Goal: Find specific page/section: Find specific page/section

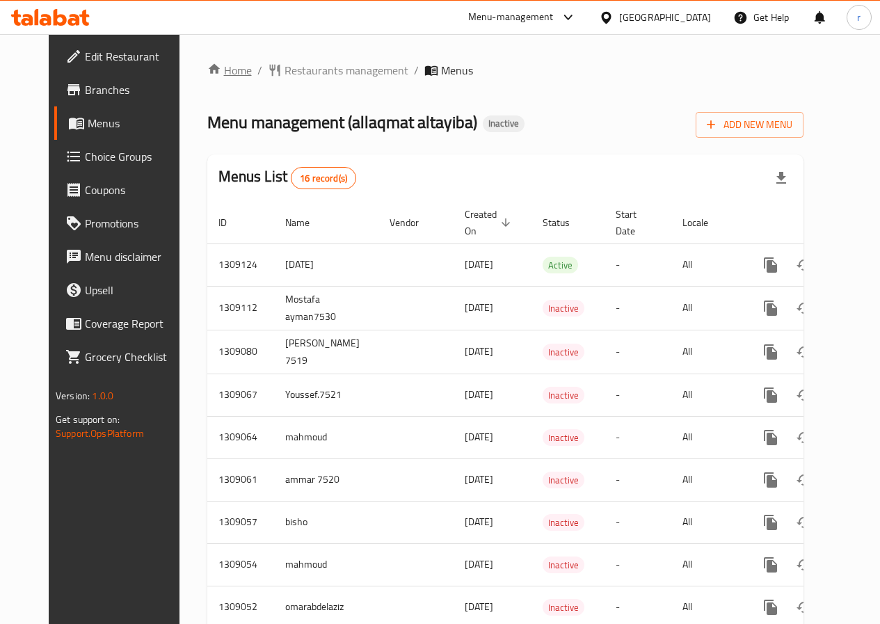
click at [208, 68] on icon "breadcrumb" at bounding box center [214, 69] width 12 height 10
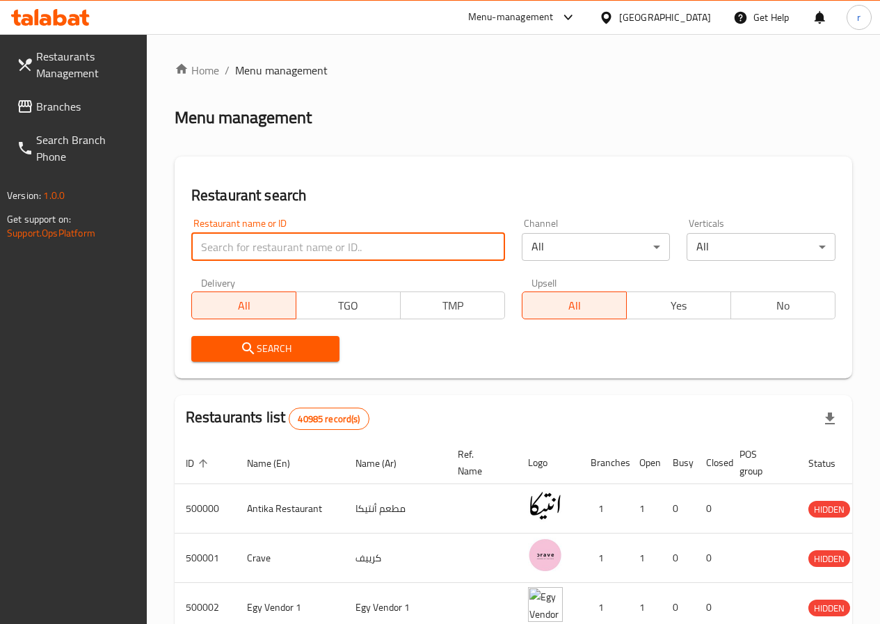
click at [264, 249] on input "search" at bounding box center [348, 247] width 314 height 28
paste input "776251"
type input "776251"
click button "Search" at bounding box center [265, 349] width 149 height 26
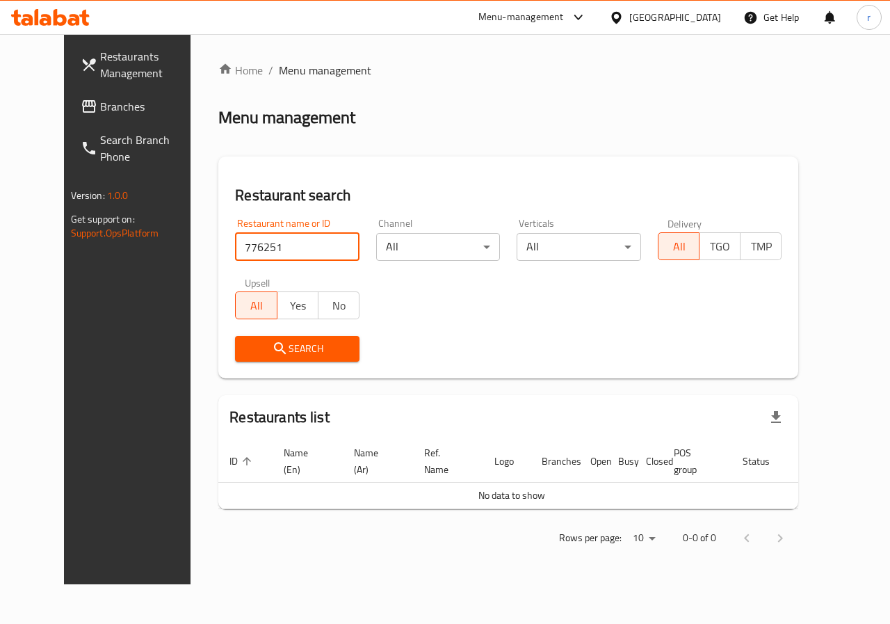
click at [274, 352] on icon "submit" at bounding box center [280, 348] width 12 height 12
click at [249, 247] on input "776251" at bounding box center [297, 247] width 124 height 28
paste input "776251"
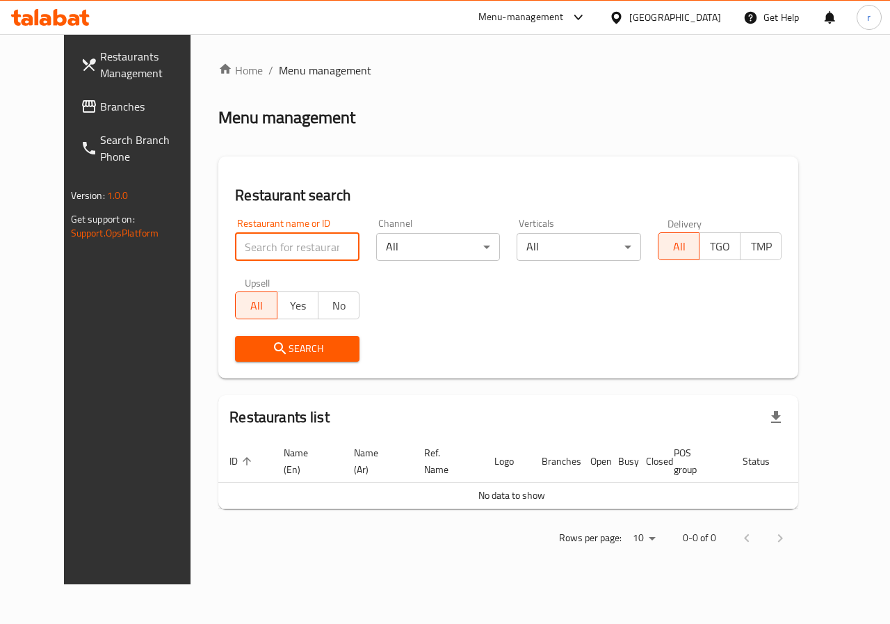
type input "776251"
click button "Search" at bounding box center [297, 349] width 124 height 26
click at [564, 19] on div "Menu-management" at bounding box center [521, 17] width 86 height 17
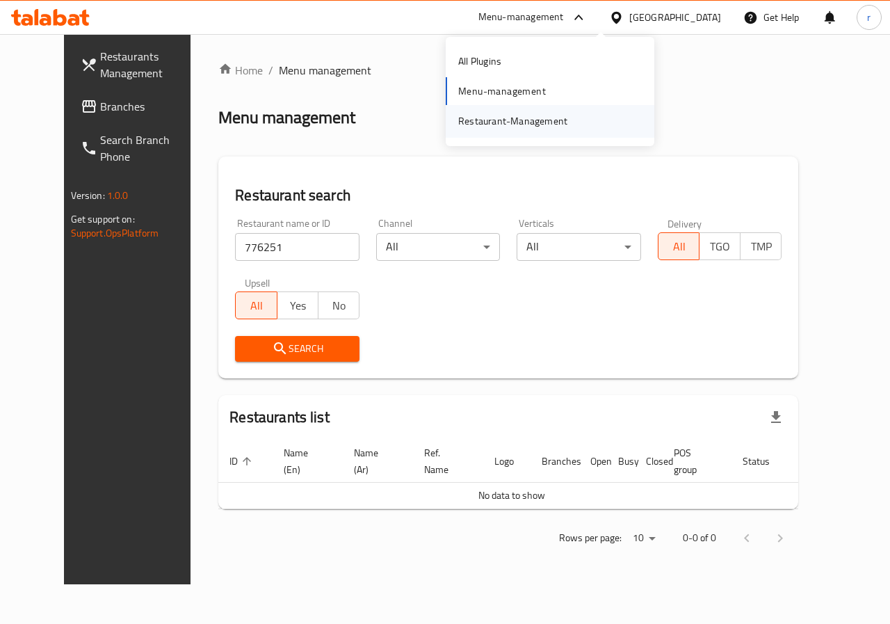
click at [532, 117] on div "Restaurant-Management" at bounding box center [512, 120] width 109 height 15
